Goal: Check status: Check status

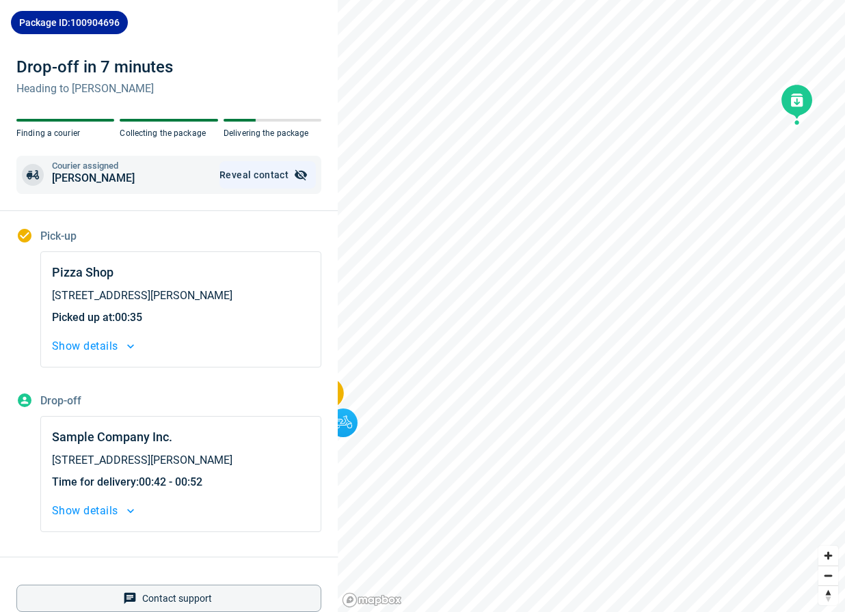
click at [303, 173] on icon "button" at bounding box center [301, 175] width 12 height 11
click at [303, 174] on icon "button" at bounding box center [301, 175] width 14 height 14
click at [119, 349] on button "Show details" at bounding box center [181, 346] width 258 height 19
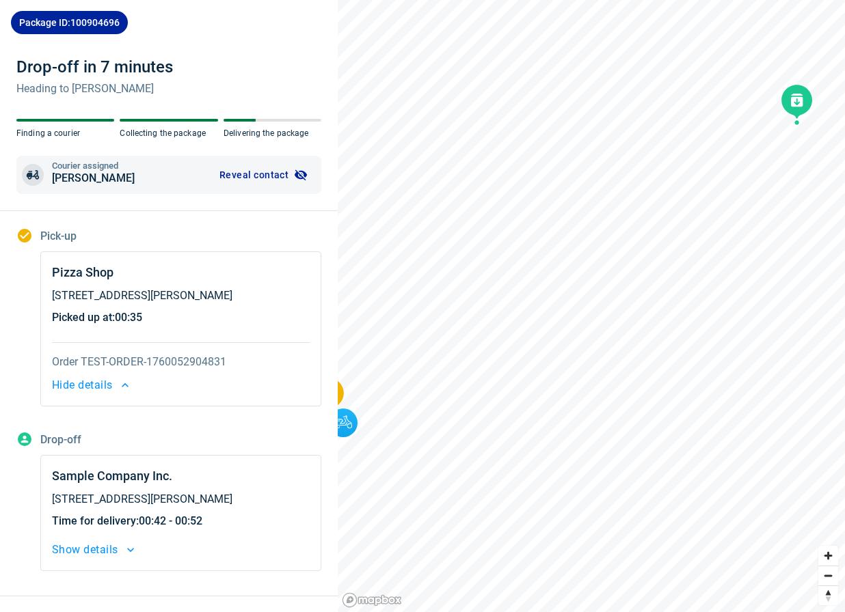
click at [118, 386] on button "Hide details" at bounding box center [181, 385] width 258 height 19
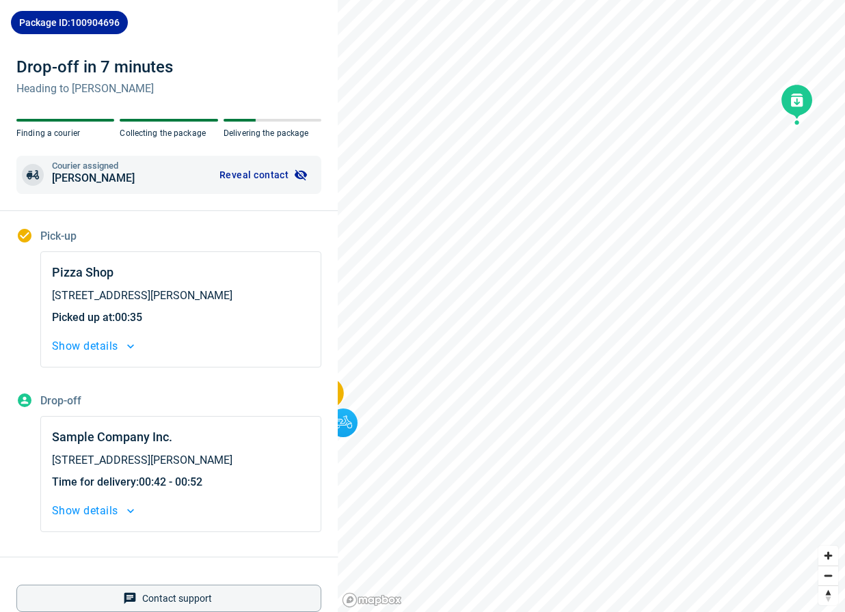
click at [124, 507] on button "Show details" at bounding box center [181, 511] width 258 height 19
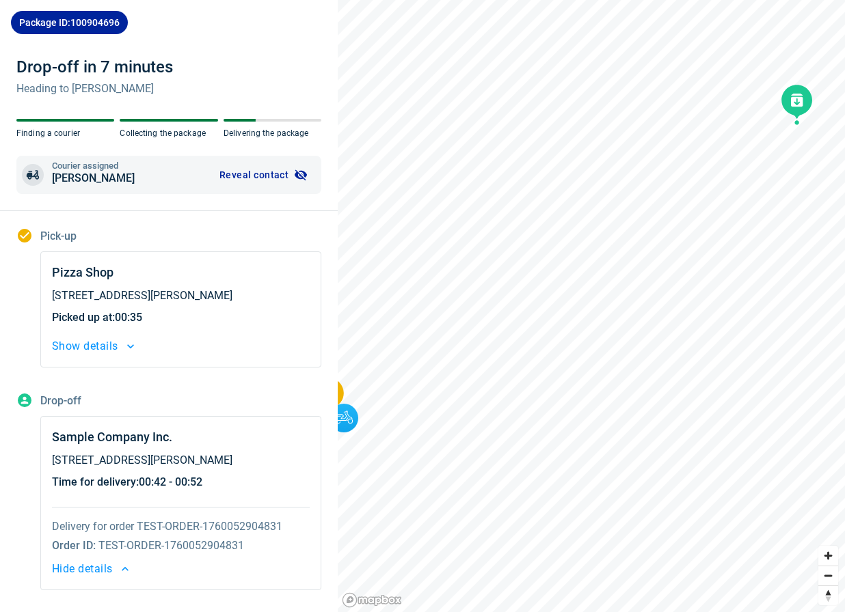
click at [115, 566] on button "Hide details" at bounding box center [181, 569] width 258 height 19
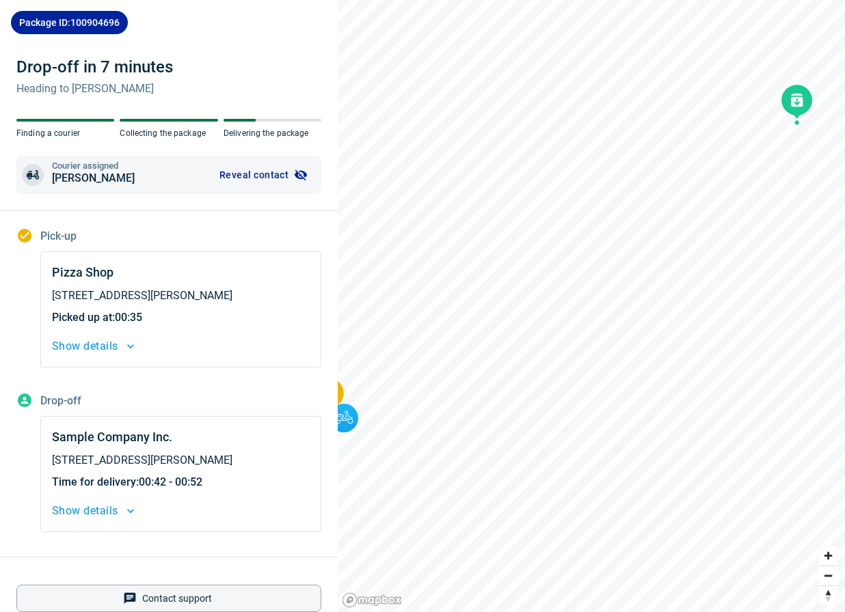
scroll to position [16, 0]
